Goal: Participate in discussion: Engage in conversation with other users on a specific topic

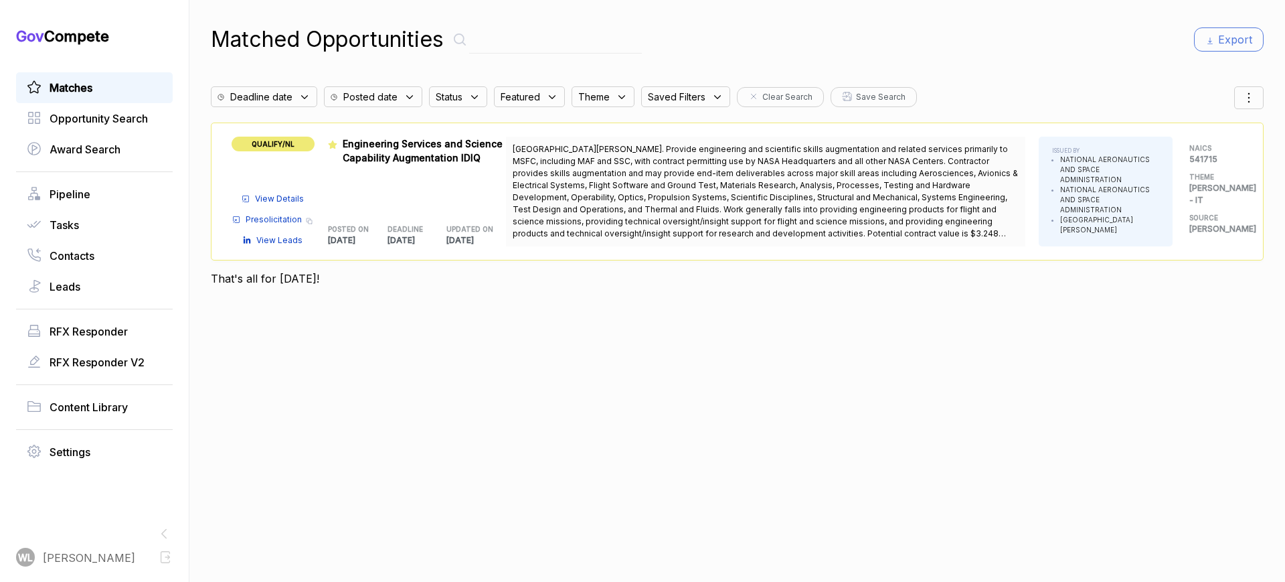
click at [270, 193] on span "View Details" at bounding box center [279, 199] width 49 height 12
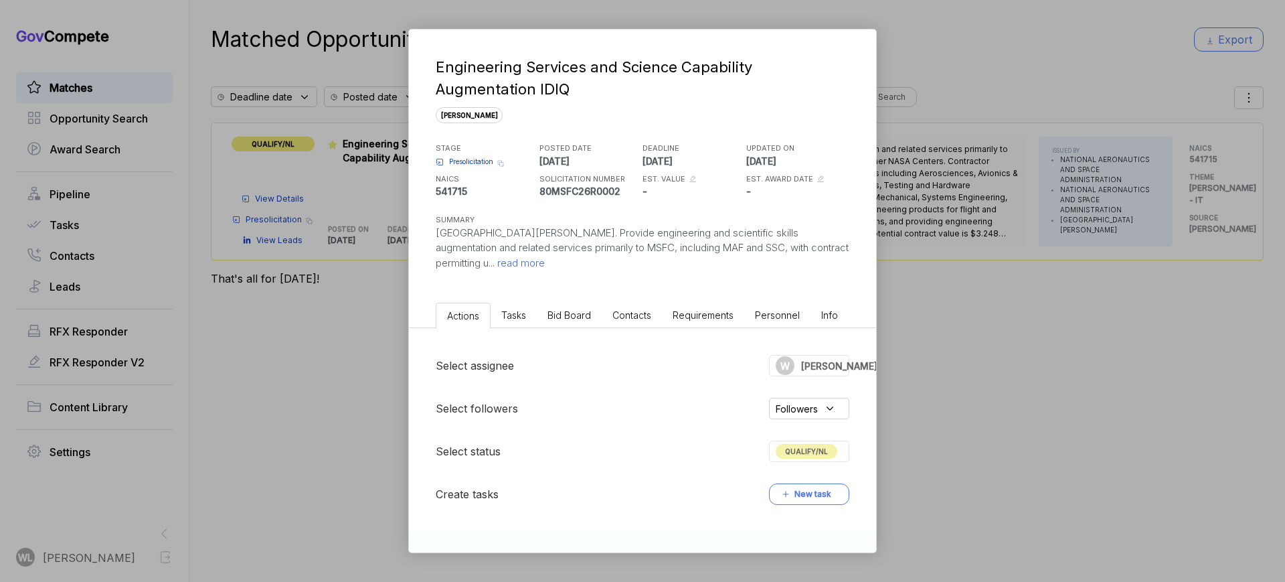
click at [545, 257] on span "read more" at bounding box center [520, 262] width 50 height 13
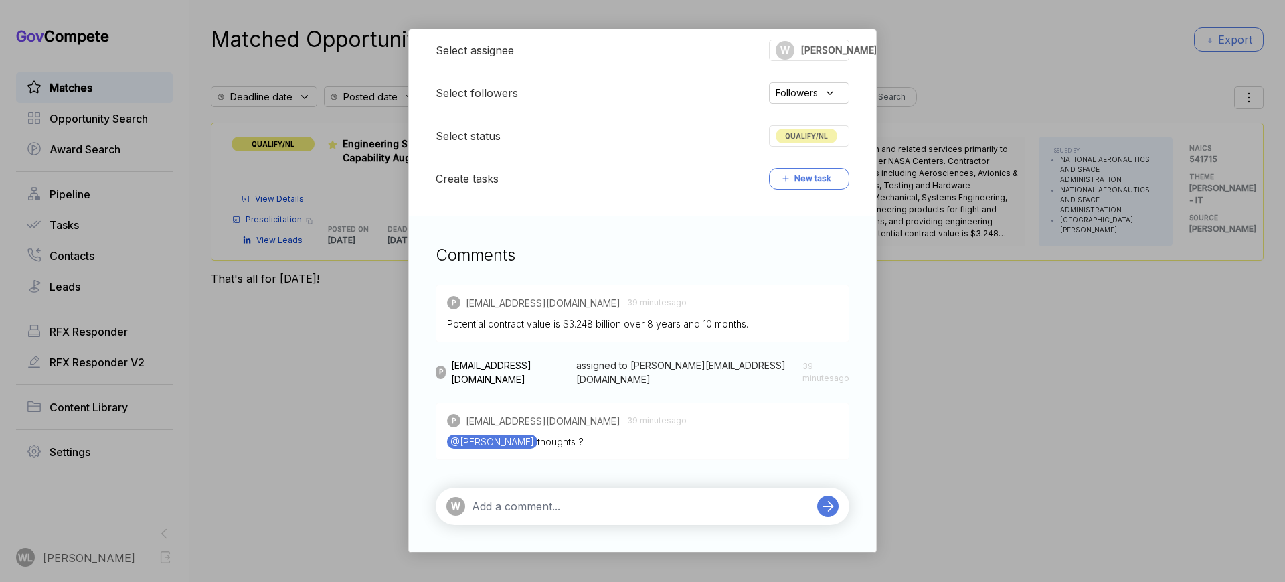
scroll to position [47, 0]
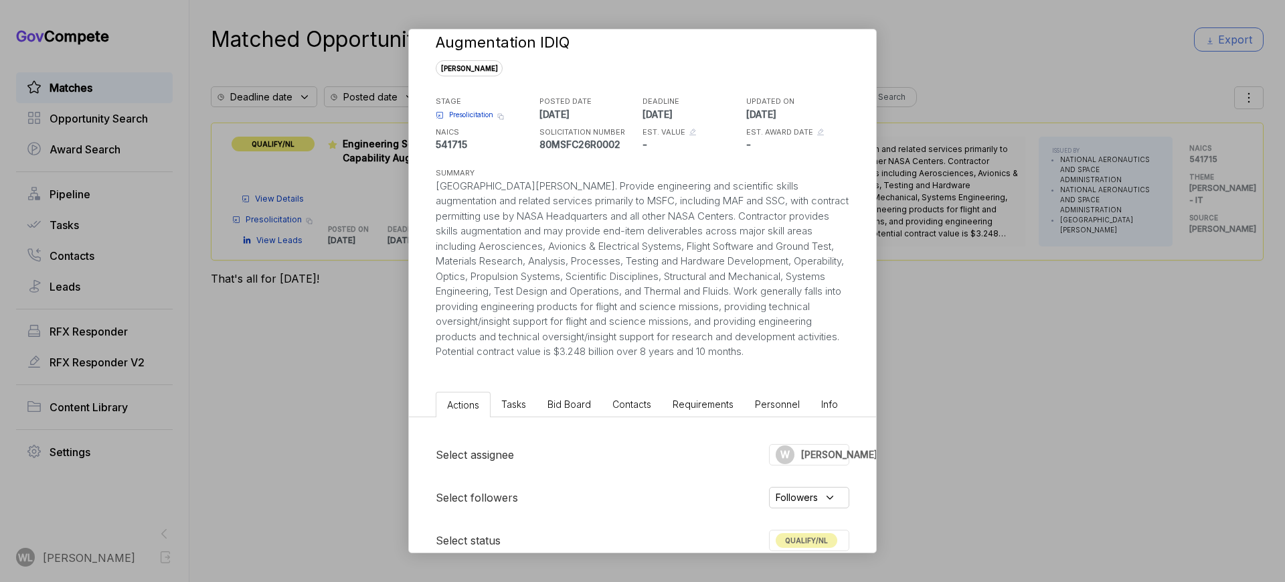
click at [525, 412] on li "Tasks" at bounding box center [514, 404] width 46 height 25
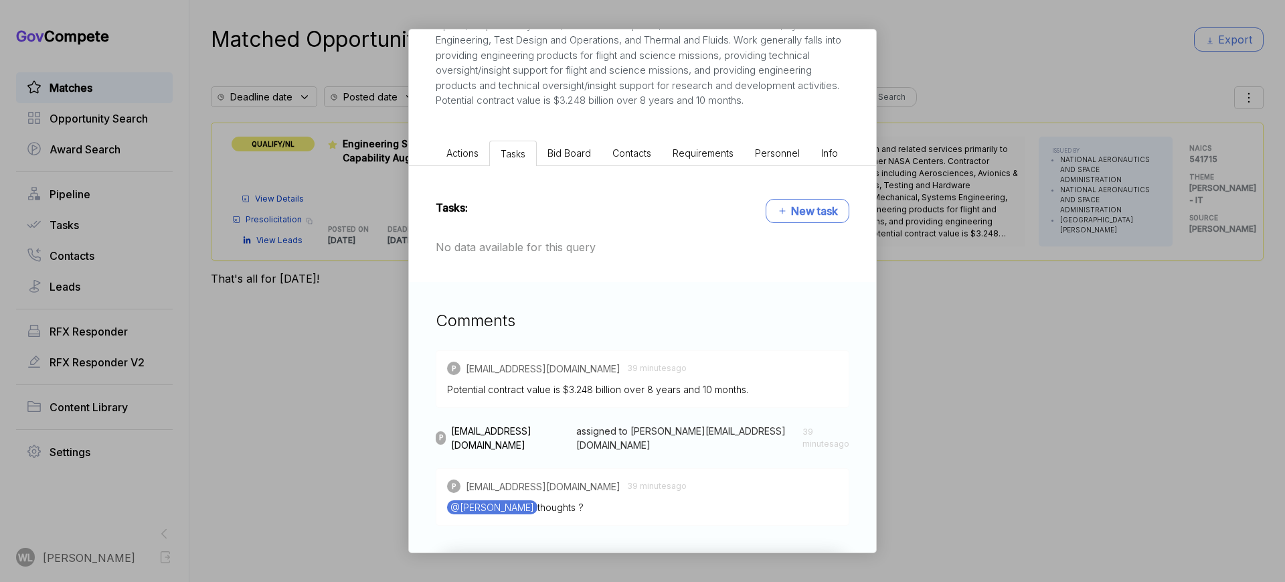
click at [559, 157] on li "Bid Board" at bounding box center [569, 153] width 65 height 25
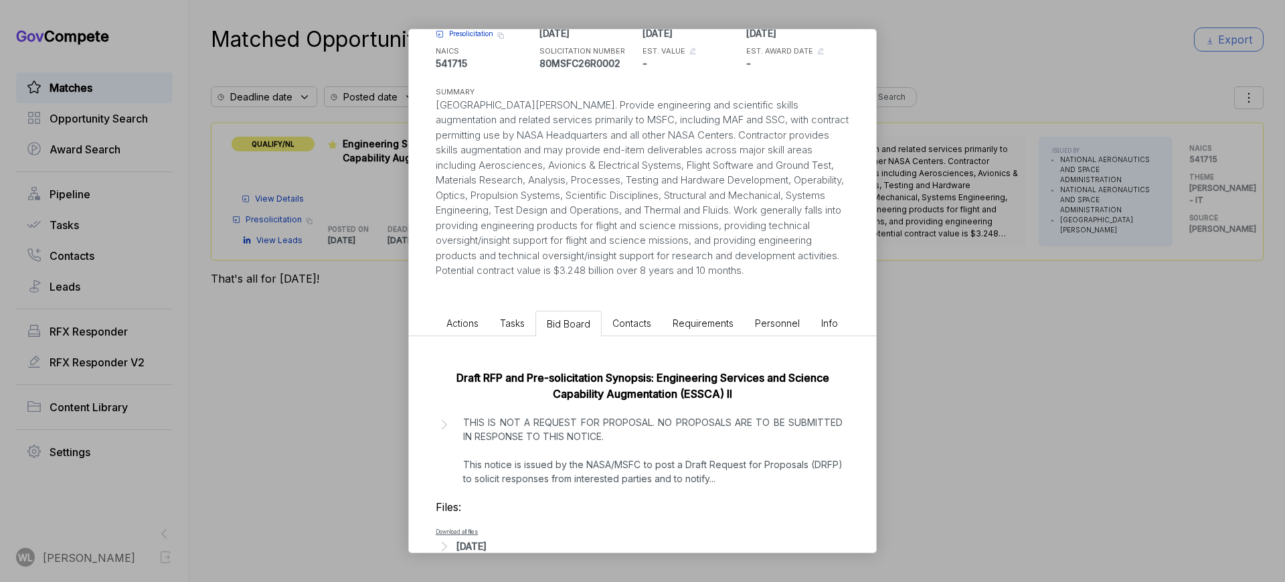
scroll to position [172, 0]
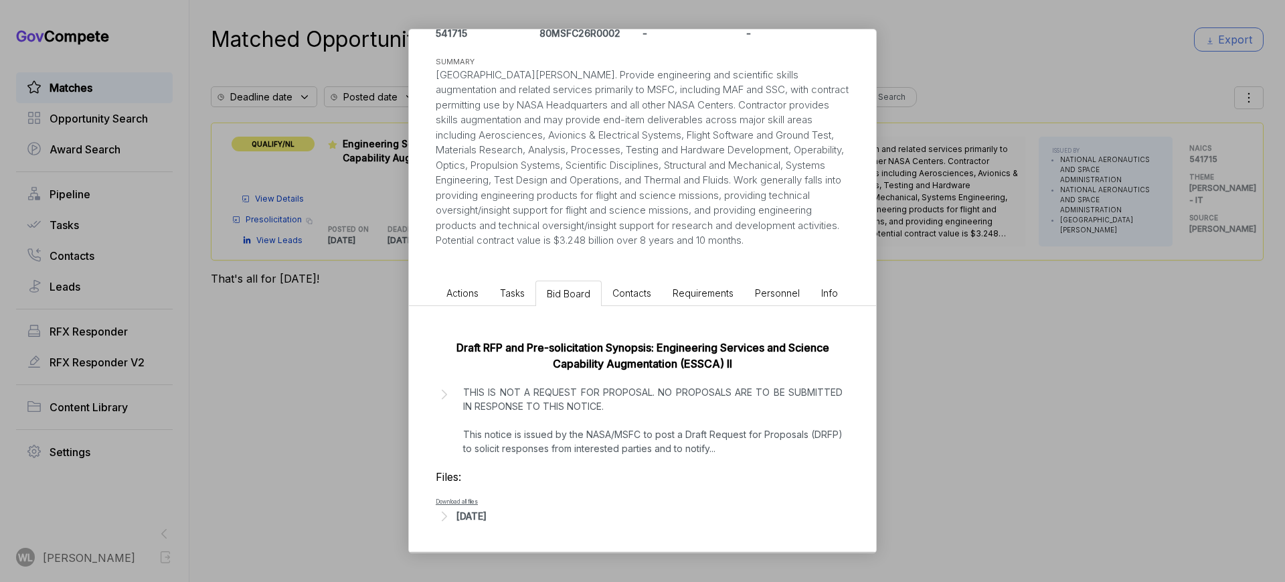
click at [447, 514] on icon at bounding box center [444, 515] width 17 height 17
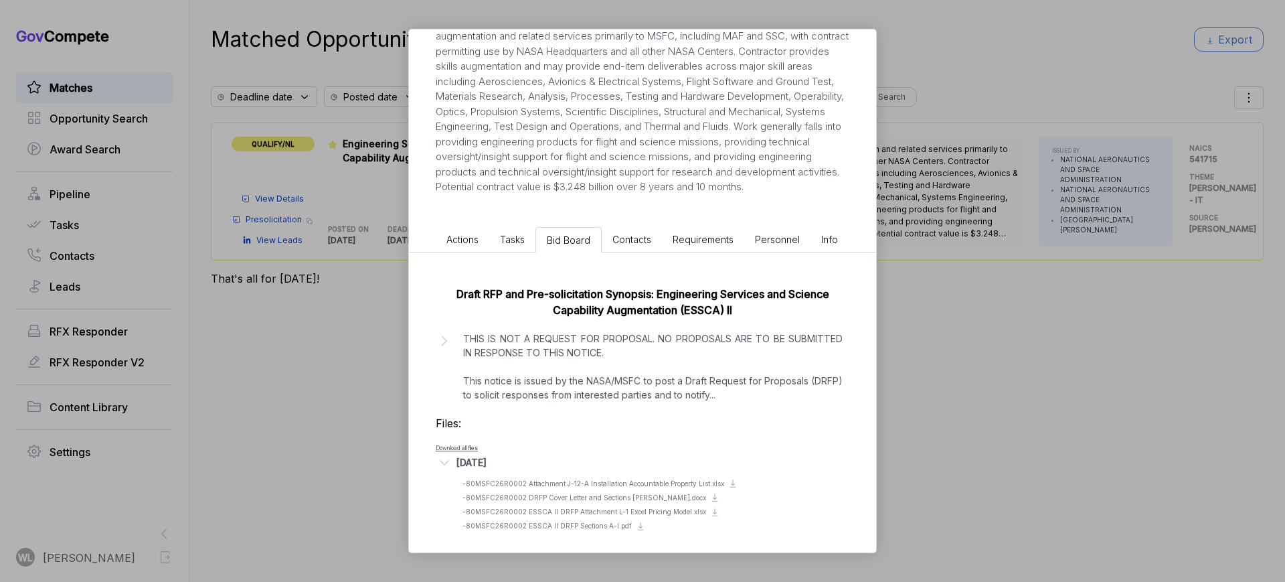
scroll to position [233, 0]
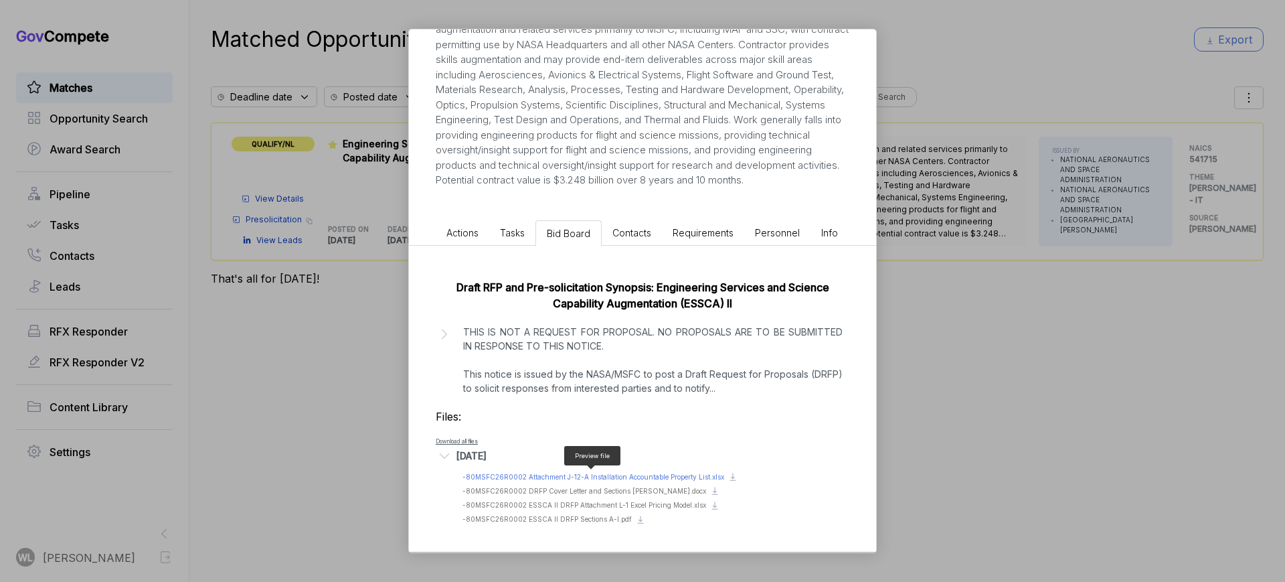
click at [578, 473] on span "- 80MSFC26R0002 Attachment J-12-A Installation Accountable Property List.xlsx" at bounding box center [594, 477] width 262 height 8
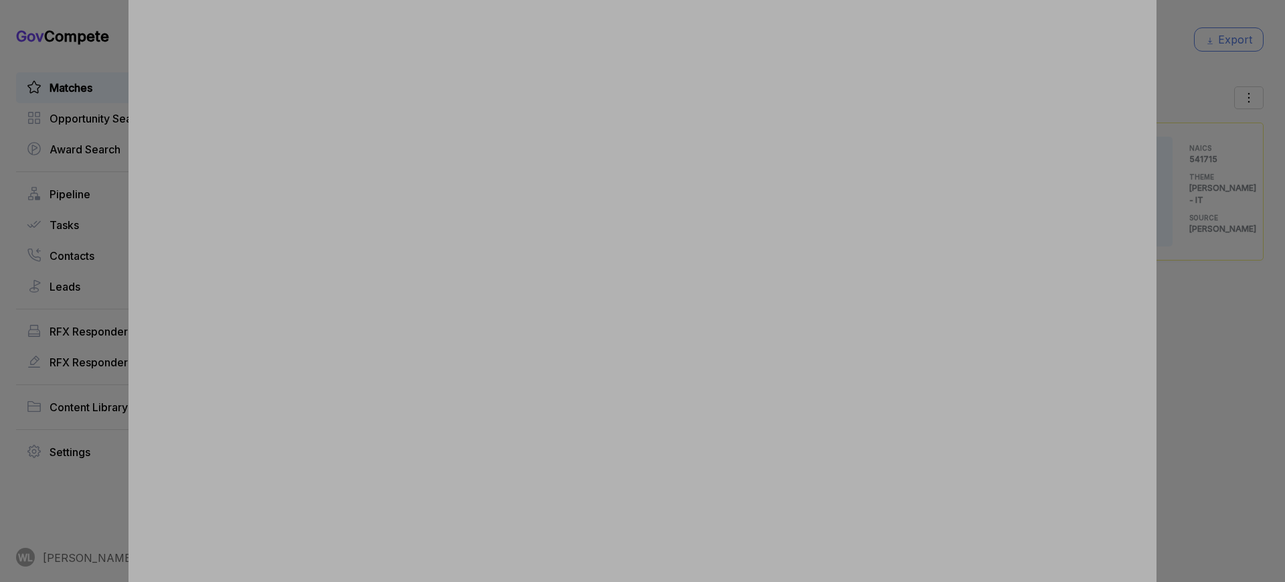
click at [102, 183] on div at bounding box center [642, 291] width 1285 height 582
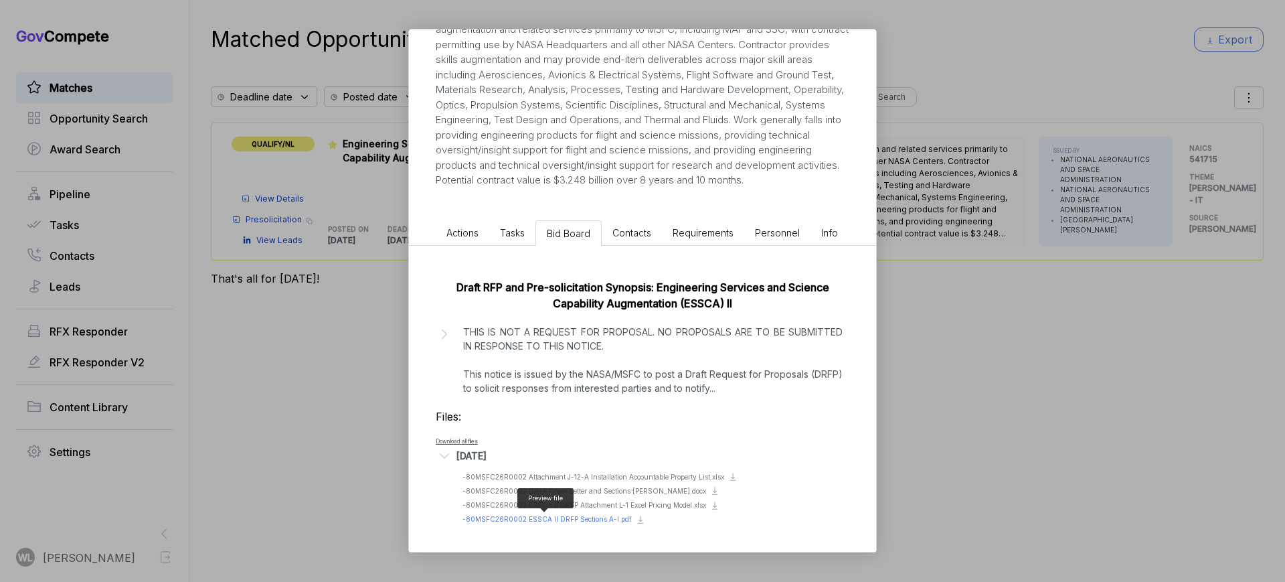
click at [583, 522] on span "- 80MSFC26R0002 ESSCA II DRFP Sections A-I.pdf" at bounding box center [547, 519] width 169 height 8
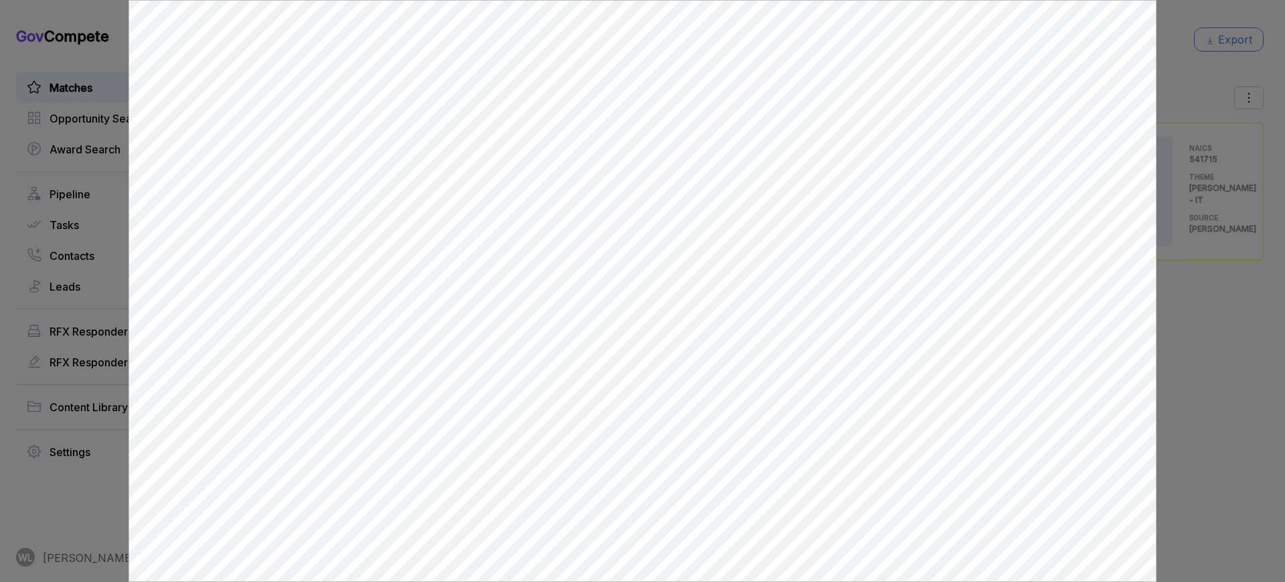
scroll to position [0, 0]
click at [97, 129] on div at bounding box center [642, 291] width 1285 height 582
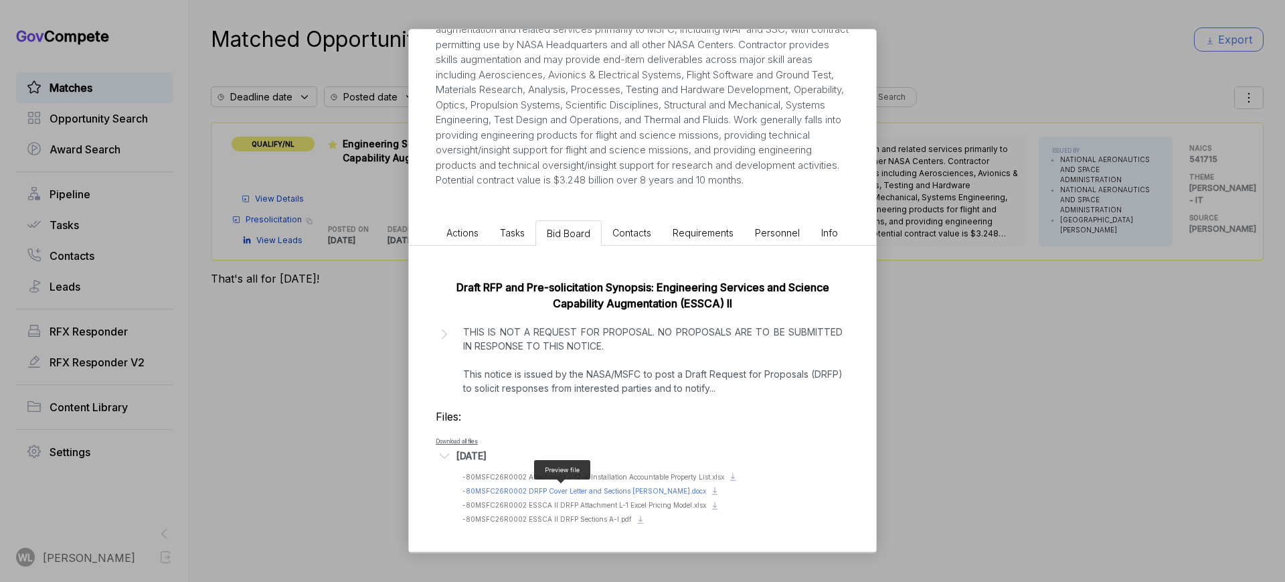
click at [605, 493] on span "- 80MSFC26R0002 DRFP Cover Letter and Sections [PERSON_NAME].docx" at bounding box center [585, 491] width 244 height 8
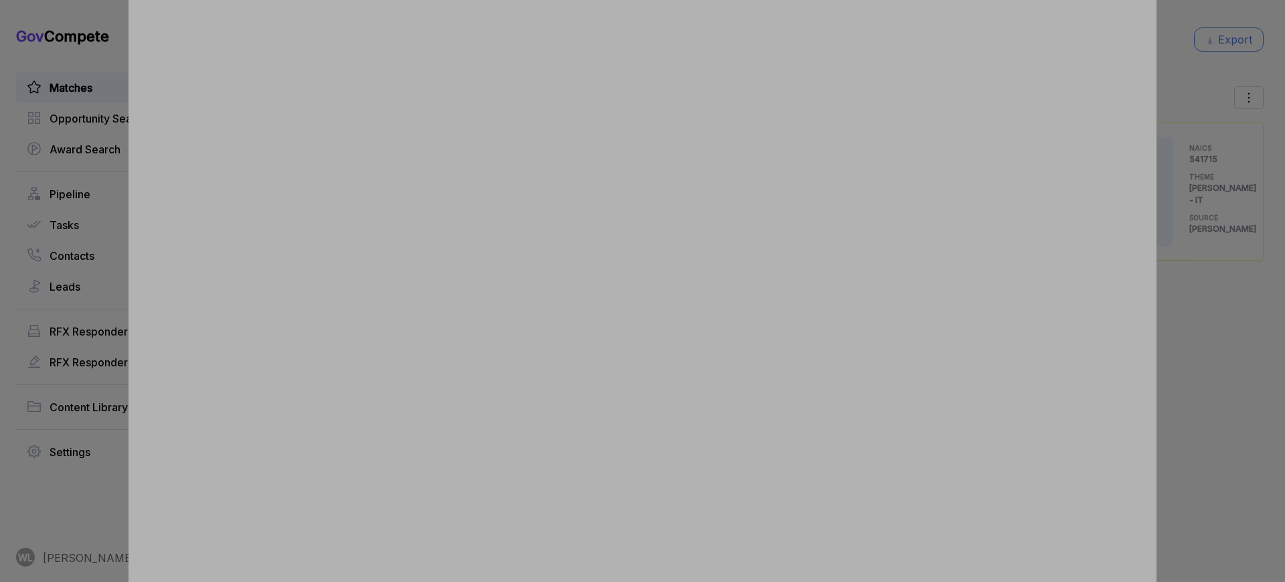
click at [21, 160] on div at bounding box center [642, 291] width 1285 height 582
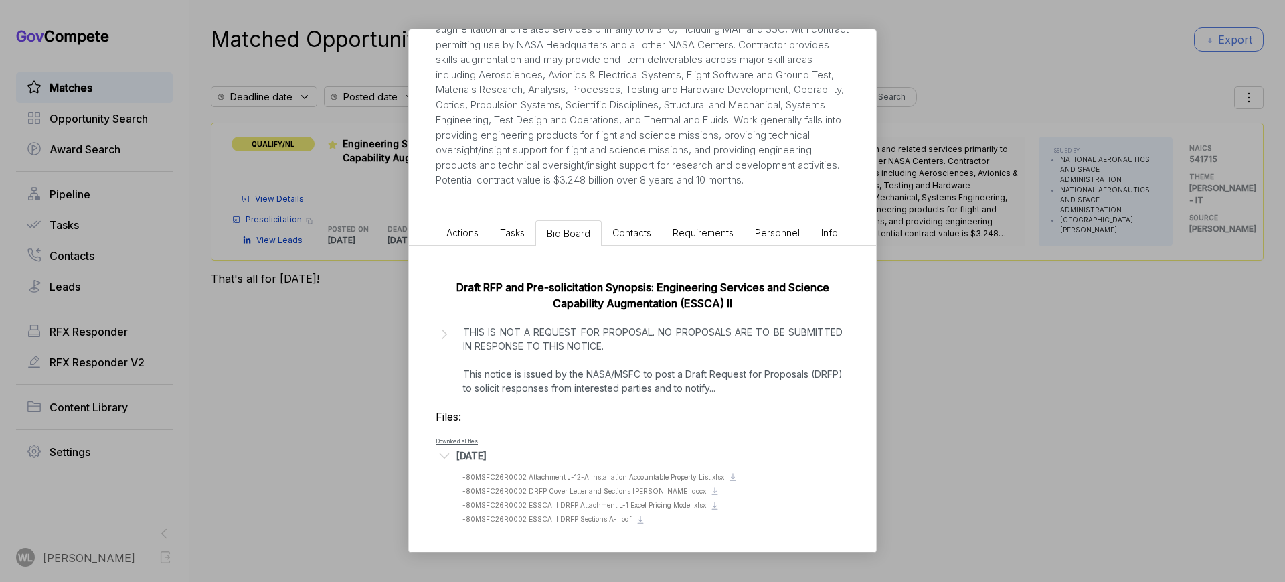
scroll to position [233, 0]
click at [443, 337] on icon at bounding box center [444, 333] width 5 height 9
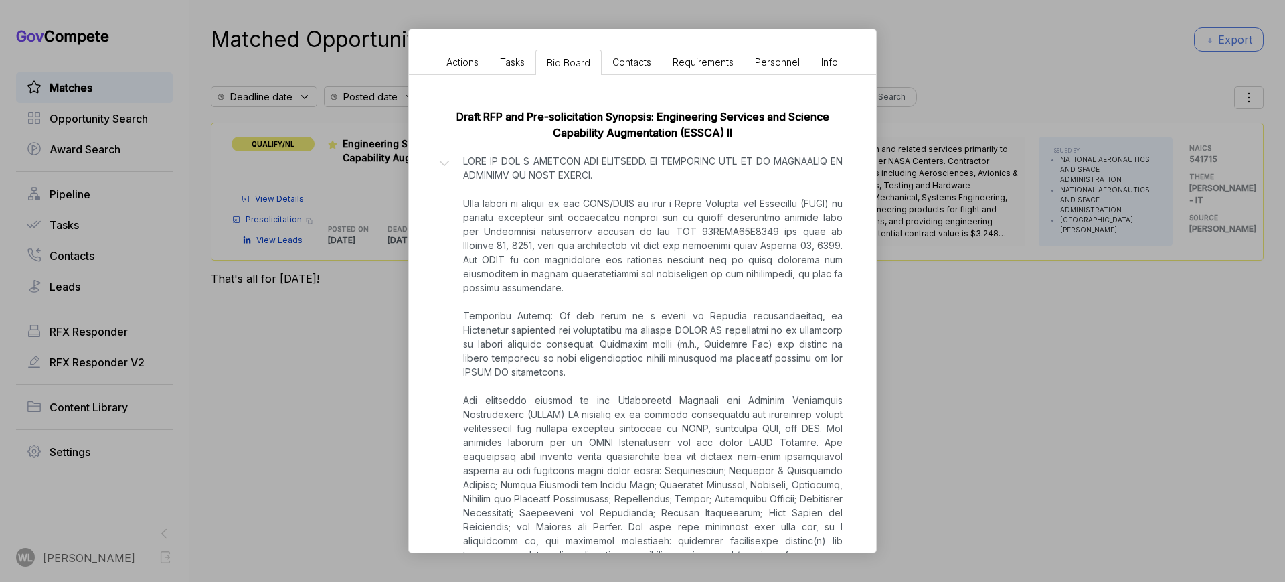
scroll to position [651, 0]
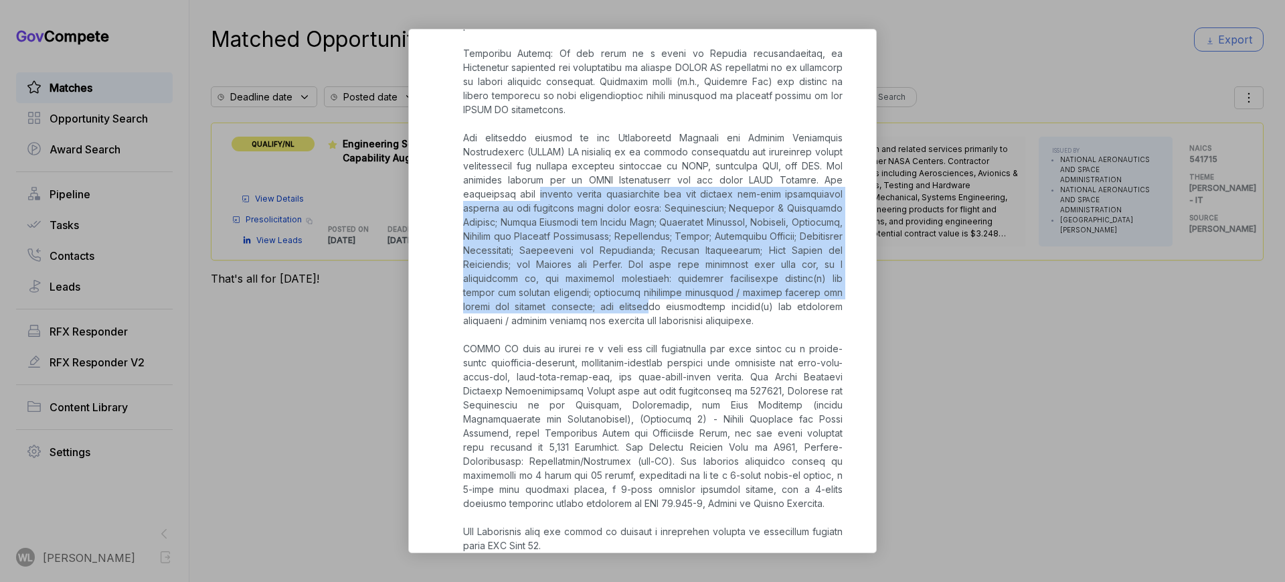
drag, startPoint x: 531, startPoint y: 212, endPoint x: 564, endPoint y: 328, distance: 121.0
click at [588, 325] on p at bounding box center [653, 475] width 380 height 1167
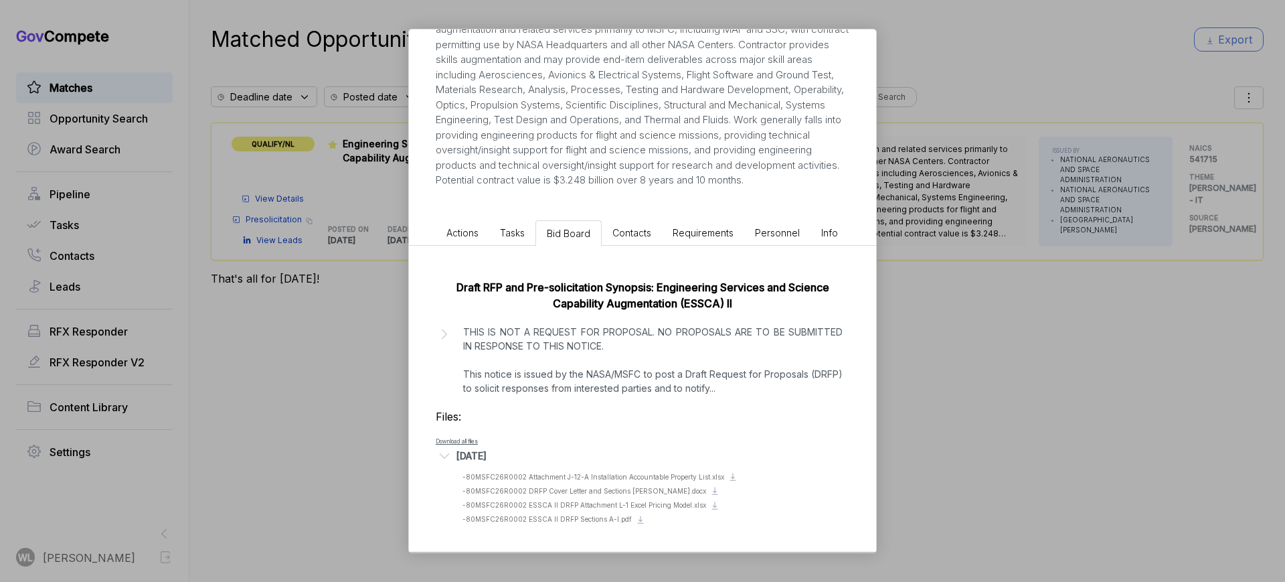
scroll to position [233, 0]
click at [443, 338] on icon at bounding box center [444, 333] width 17 height 17
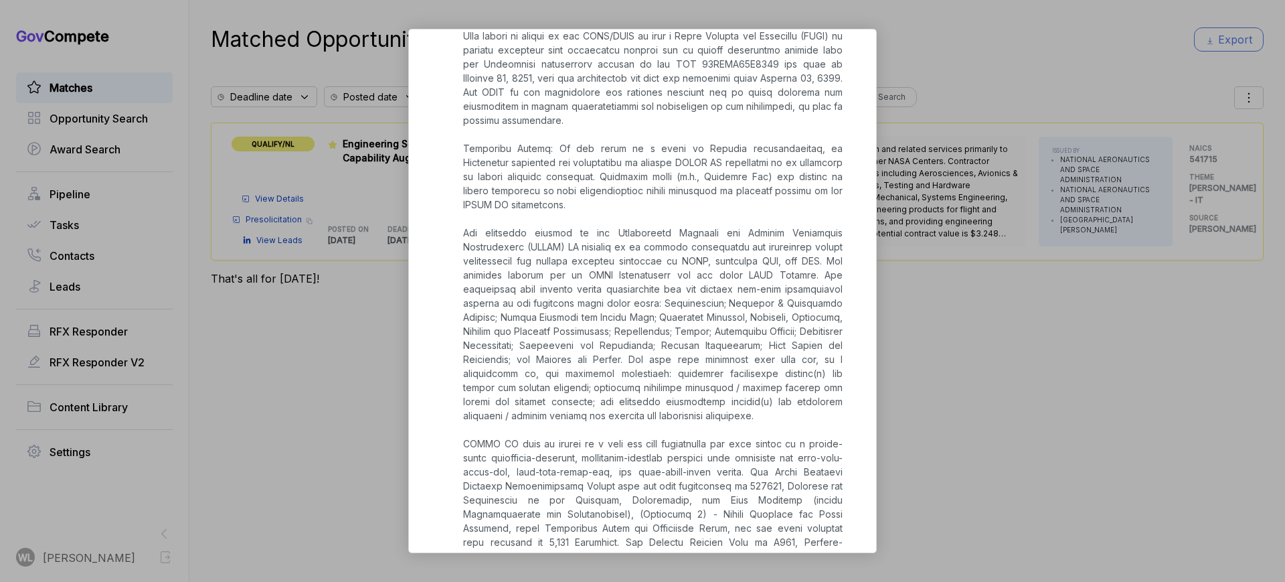
scroll to position [586, 0]
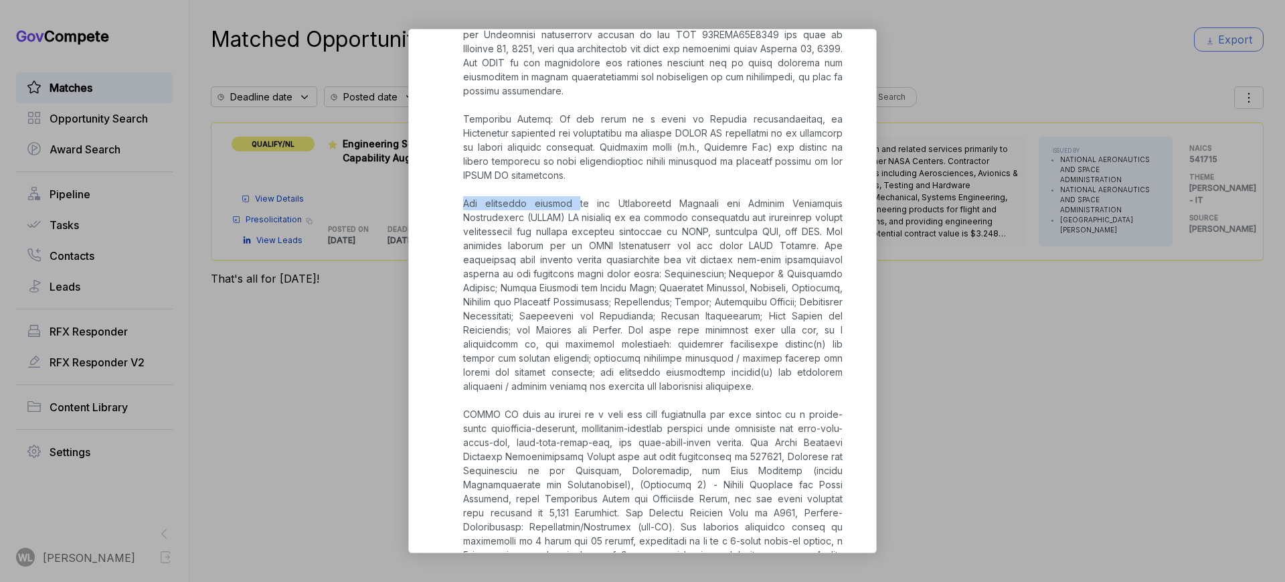
drag, startPoint x: 464, startPoint y: 219, endPoint x: 582, endPoint y: 224, distance: 118.6
click at [582, 224] on p at bounding box center [653, 540] width 380 height 1167
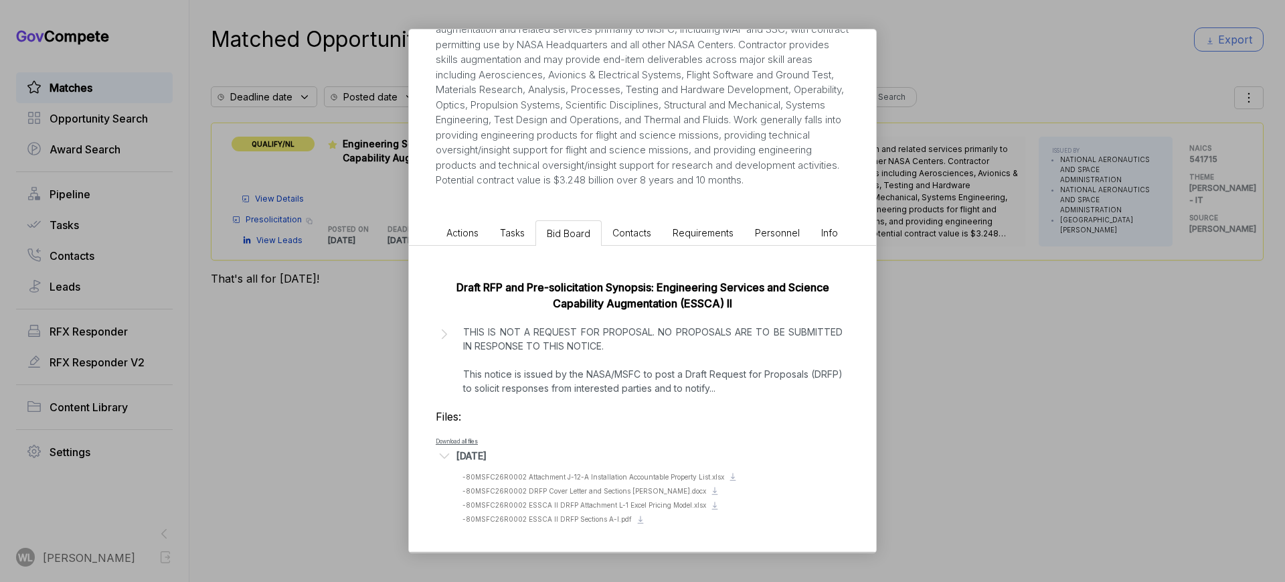
click at [434, 336] on div "Draft RFP and Pre-solicitation Synopsis: Engineering Services and Science Capab…" at bounding box center [642, 399] width 467 height 306
click at [445, 332] on icon at bounding box center [444, 333] width 5 height 9
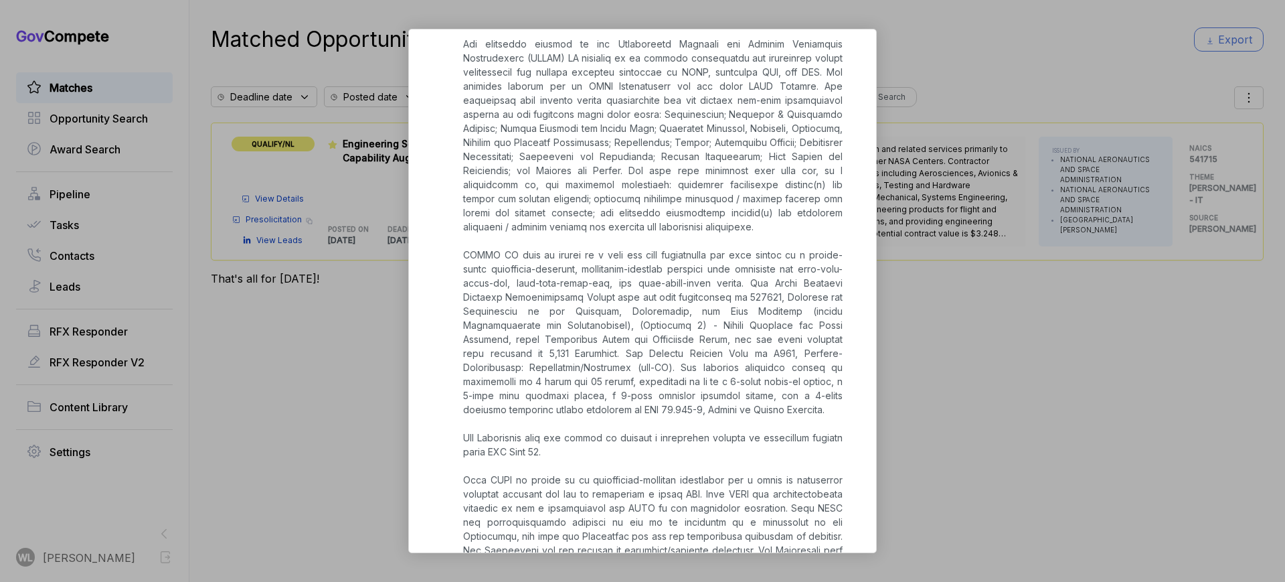
scroll to position [753, 0]
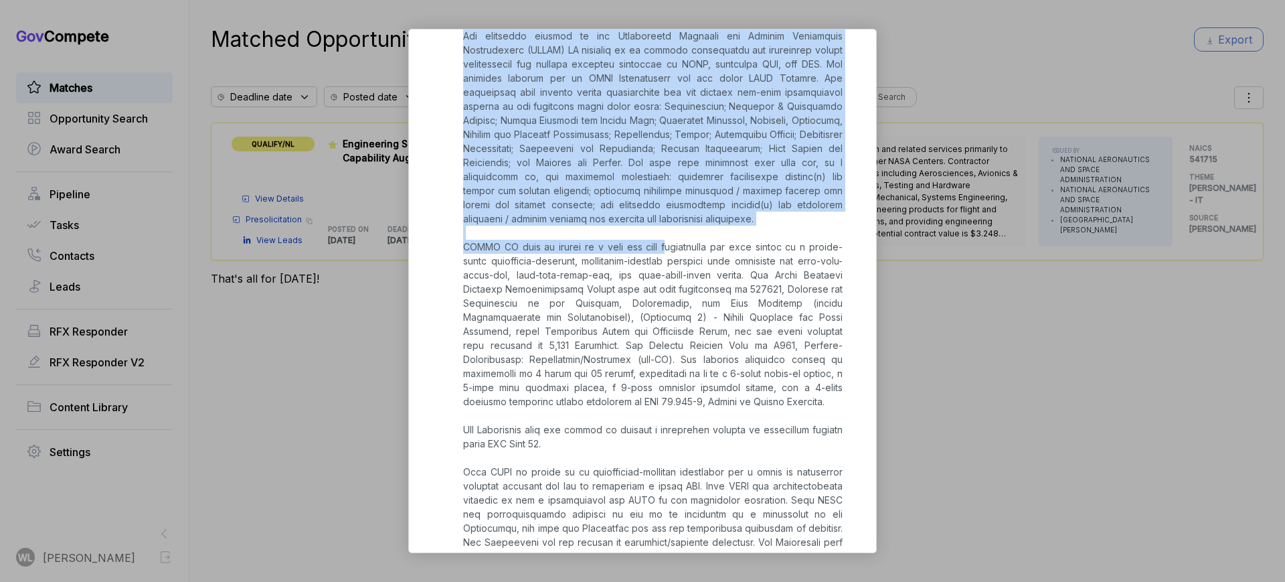
drag, startPoint x: 475, startPoint y: 260, endPoint x: 651, endPoint y: 261, distance: 175.4
click at [651, 261] on div at bounding box center [643, 373] width 414 height 1167
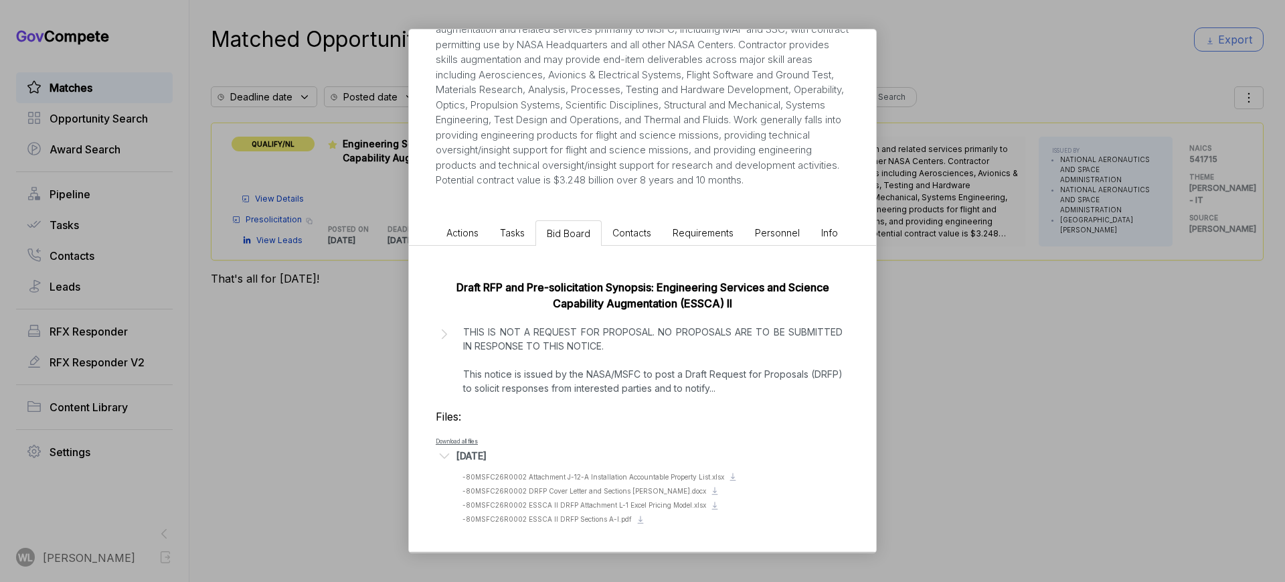
click at [444, 336] on icon at bounding box center [444, 333] width 5 height 9
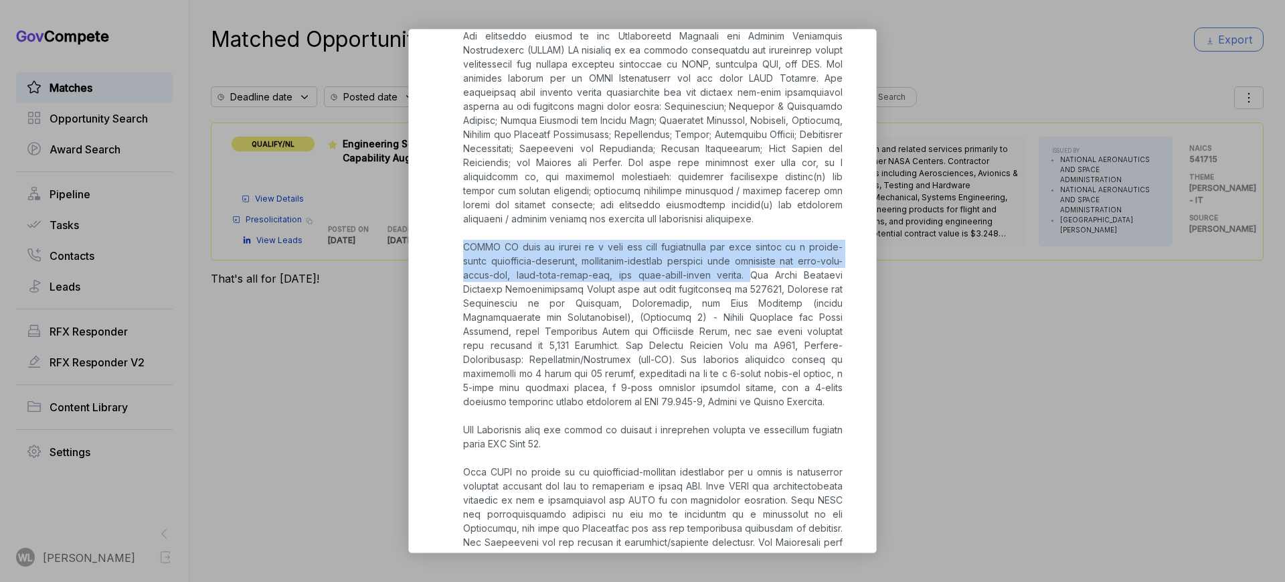
drag, startPoint x: 463, startPoint y: 262, endPoint x: 710, endPoint y: 291, distance: 249.3
click at [710, 291] on div at bounding box center [653, 373] width 393 height 1167
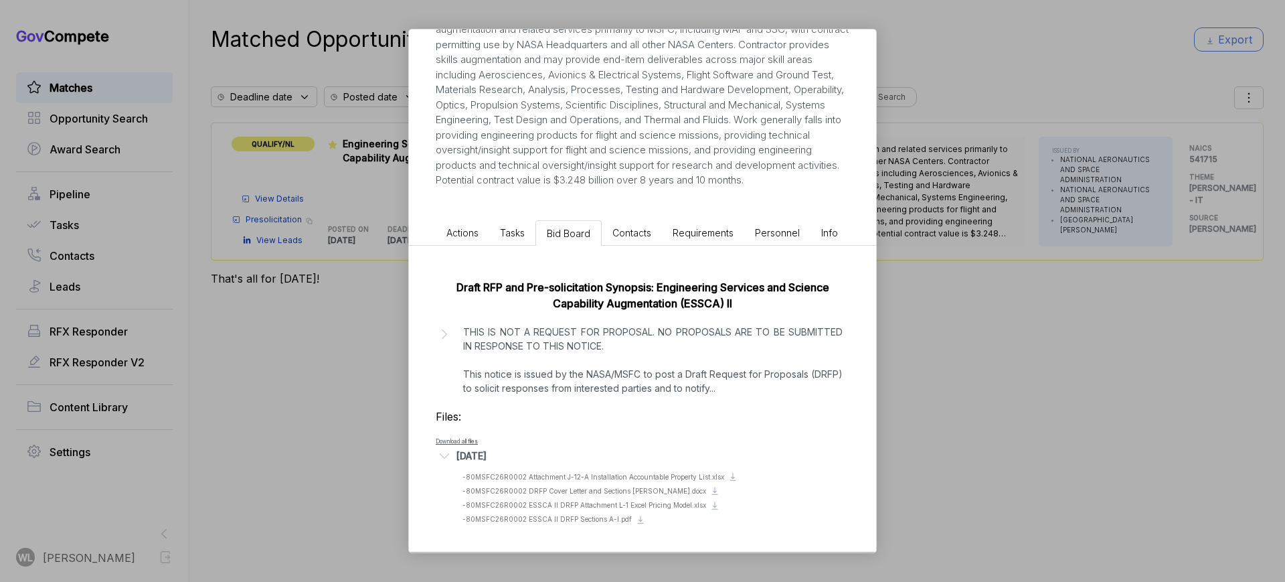
click at [453, 236] on span "Actions" at bounding box center [462, 232] width 32 height 11
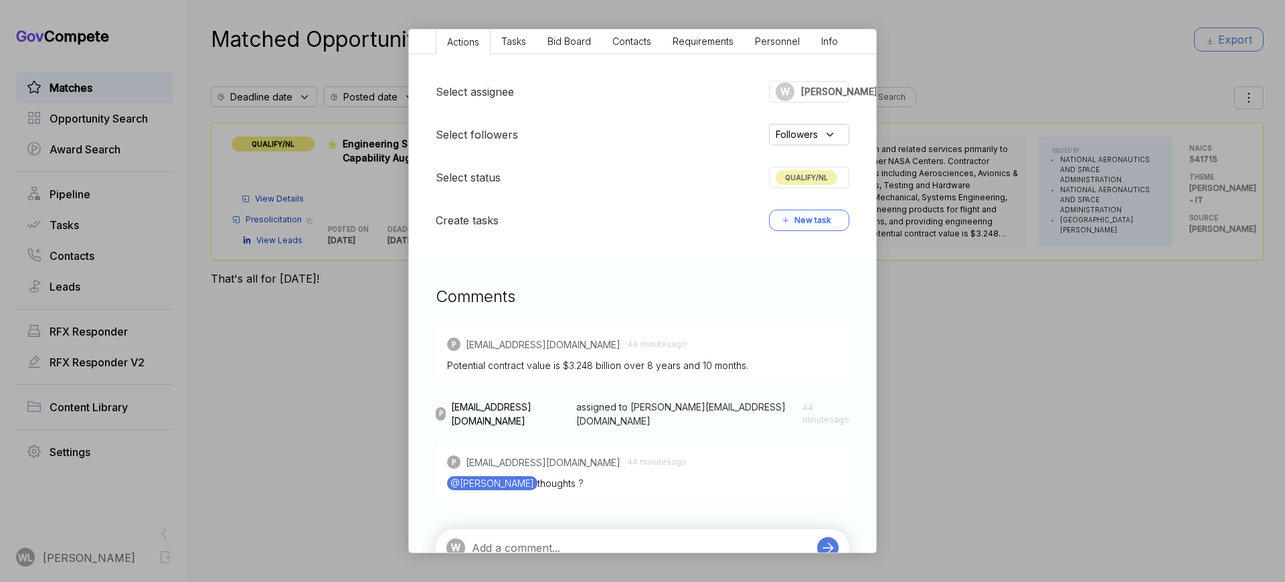
scroll to position [465, 0]
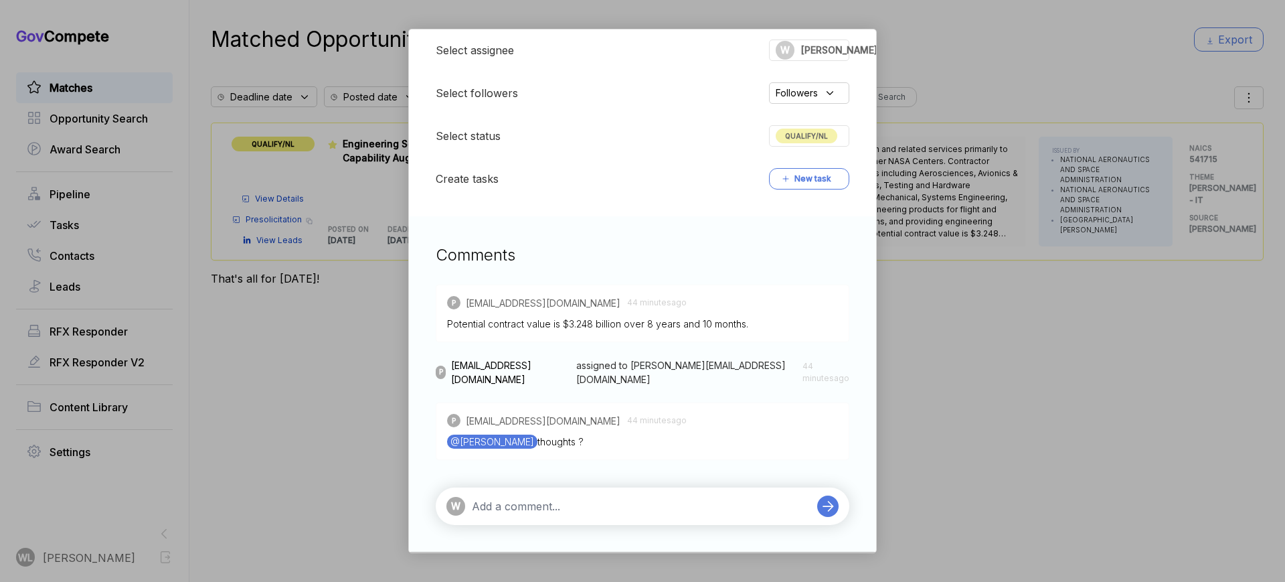
click at [527, 500] on textarea at bounding box center [641, 506] width 339 height 16
type textarea "@[PERSON_NAME] it says it will be"
click at [505, 504] on textarea at bounding box center [641, 506] width 339 height 16
type textarea "single award so no chance"
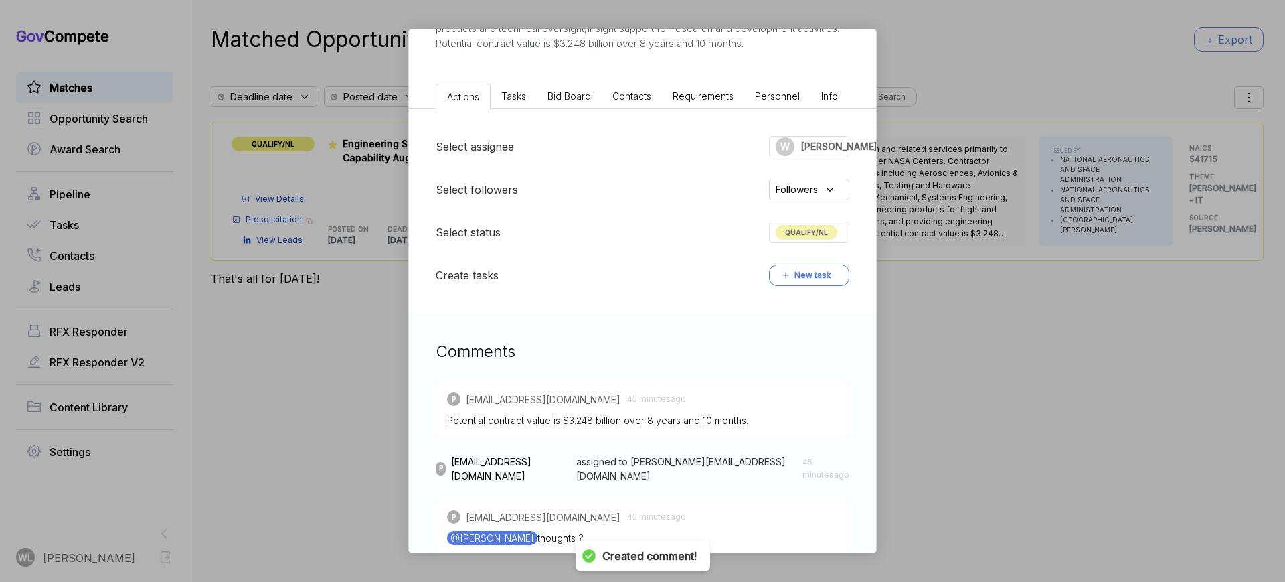
scroll to position [214, 0]
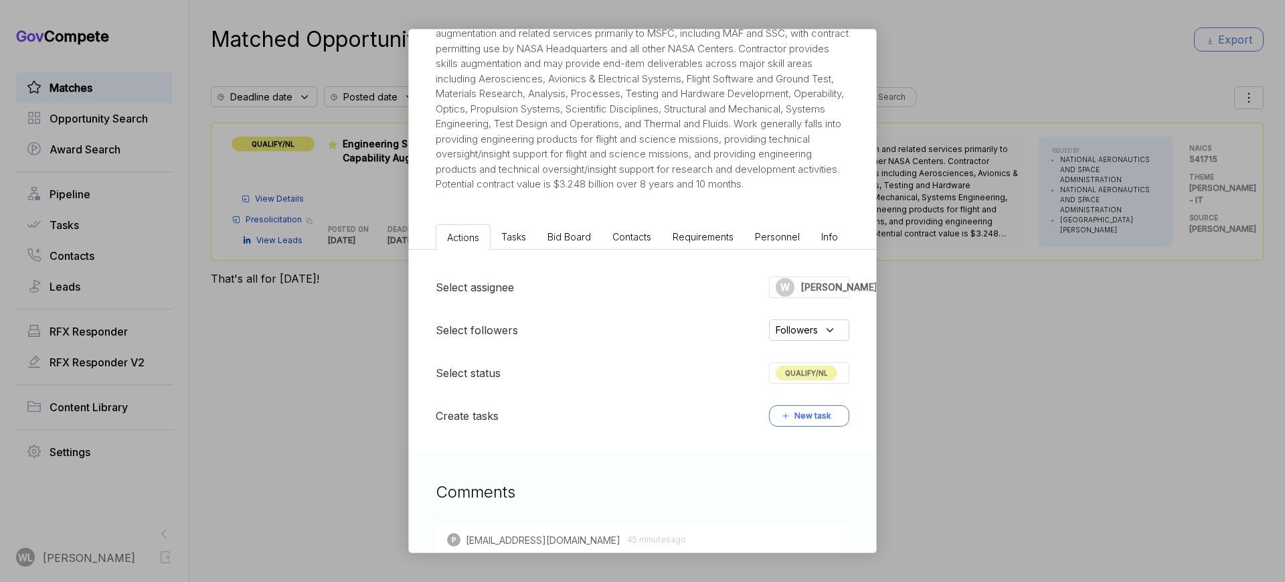
click at [811, 380] on span "QUALIFY/NL" at bounding box center [807, 372] width 62 height 15
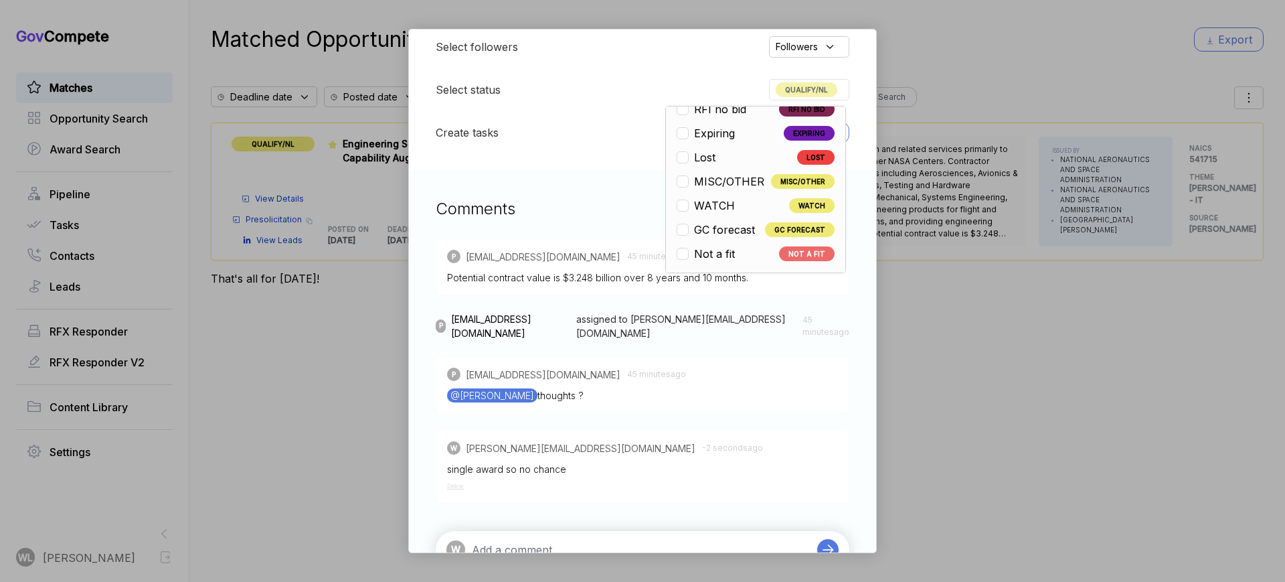
scroll to position [549, 0]
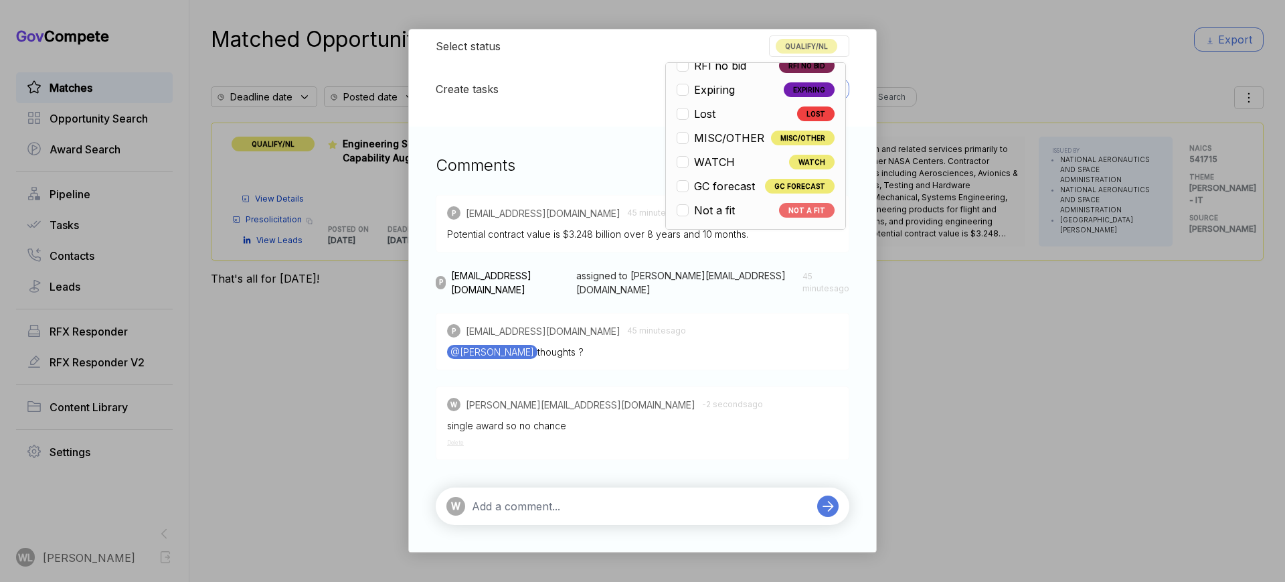
click at [718, 226] on div "Open OPEN Qualify/NL QUALIFY/NL Pursuit RFI PURSUIT RFI RFI Submit RFI SUBMIT P…" at bounding box center [755, 145] width 181 height 167
click at [718, 218] on span "Not a fit" at bounding box center [714, 210] width 41 height 16
checkbox input "false"
checkbox input "true"
